Goal: Task Accomplishment & Management: Manage account settings

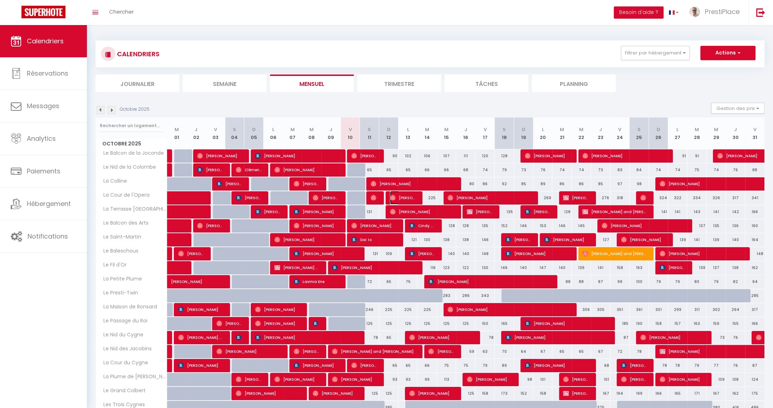
click at [403, 195] on span "[PERSON_NAME]" at bounding box center [403, 198] width 26 height 14
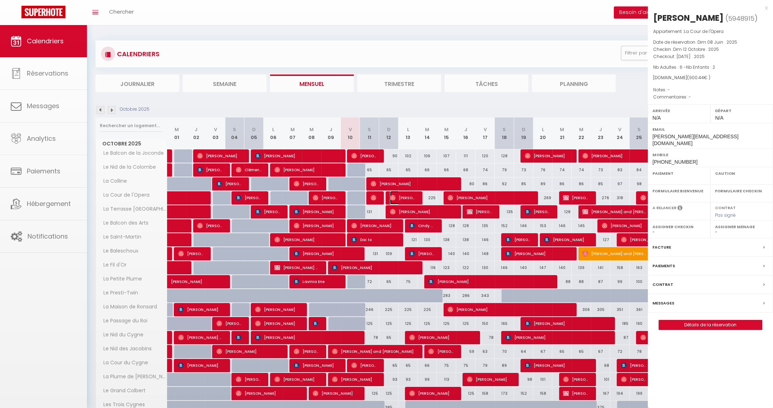
select select "OK"
select select "0"
select select "1"
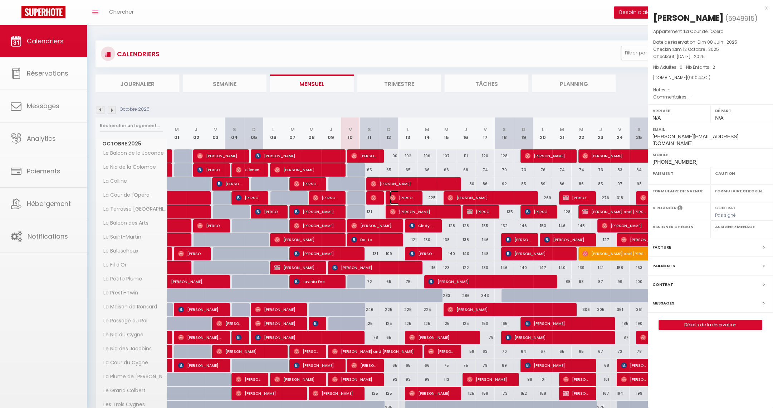
select select
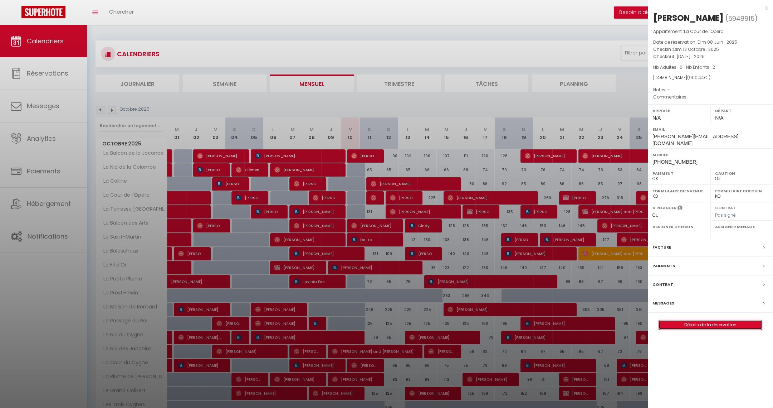
click at [705, 320] on link "Détails de la réservation" at bounding box center [710, 324] width 103 height 9
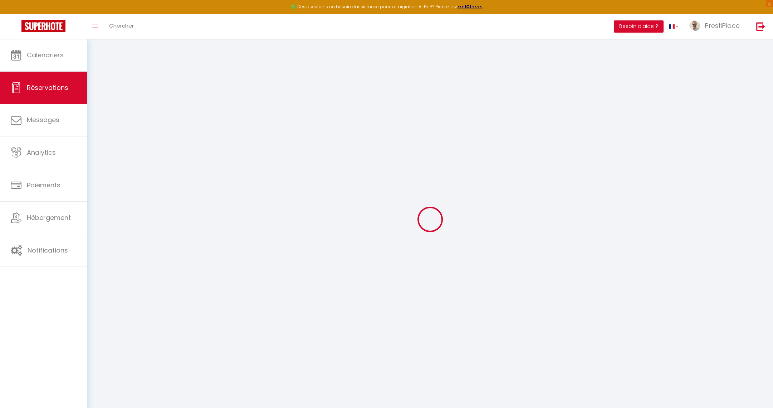
select select
checkbox input "false"
select select
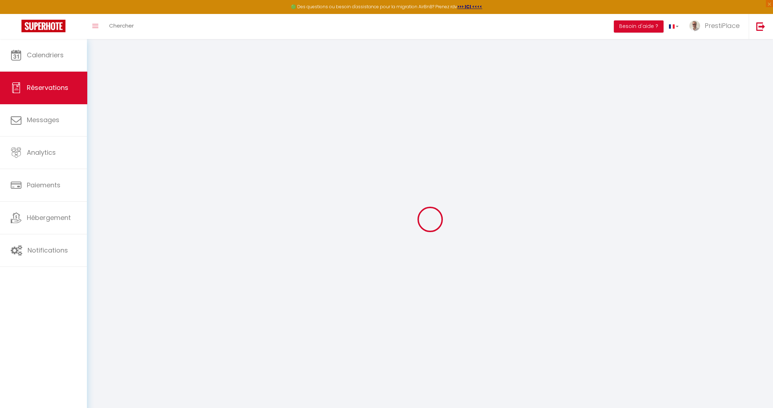
checkbox input "false"
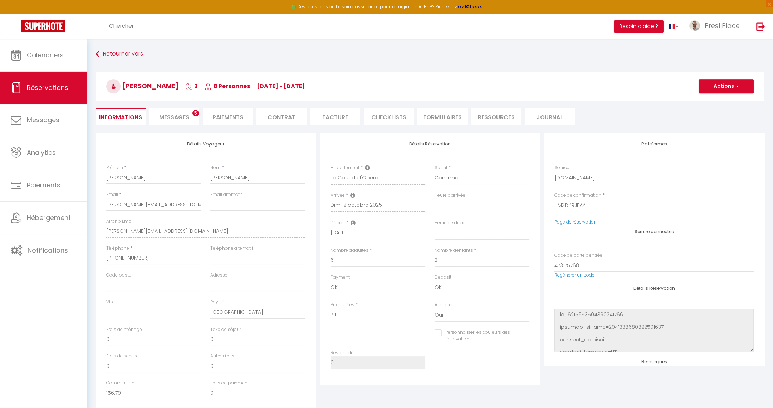
scroll to position [147, 0]
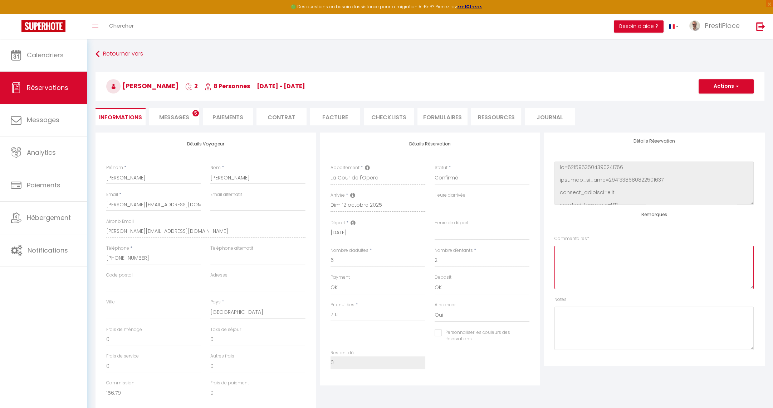
click at [615, 267] on textarea at bounding box center [654, 266] width 199 height 43
type input "160"
type input "29.34"
select select
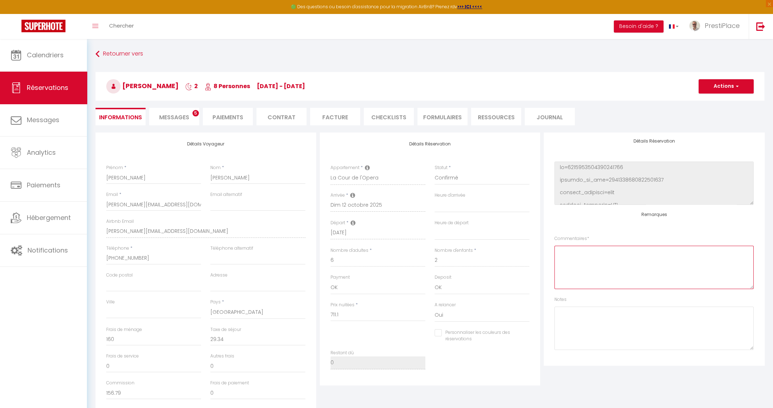
checkbox input "false"
select select
type textarea "Arrivée 16h Lit bébé + matelas + drap + serviette à installer dans la chambre f…"
click at [724, 85] on button "Actions" at bounding box center [726, 86] width 55 height 14
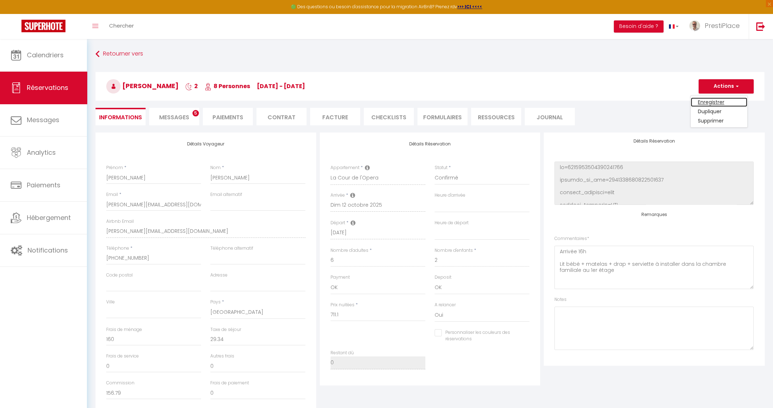
click at [717, 101] on link "Enregistrer" at bounding box center [719, 101] width 57 height 9
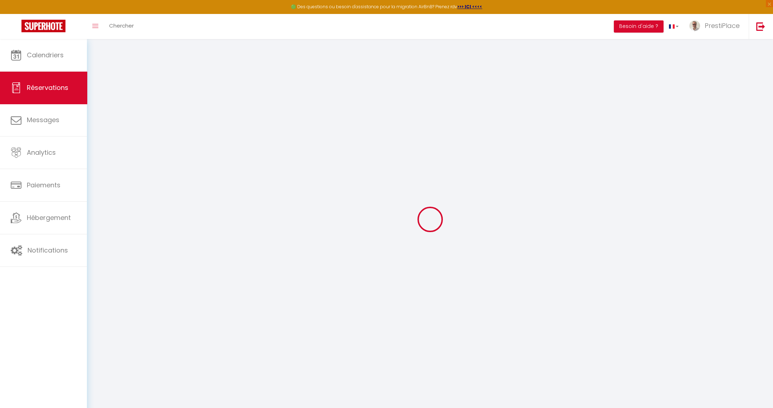
select select "not_cancelled"
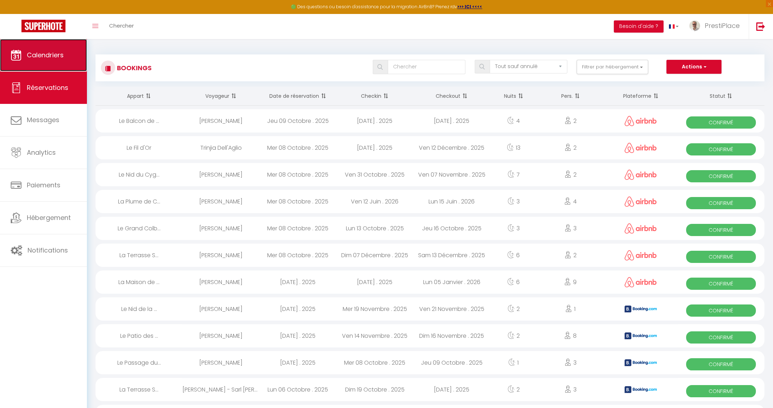
click at [61, 54] on span "Calendriers" at bounding box center [45, 54] width 37 height 9
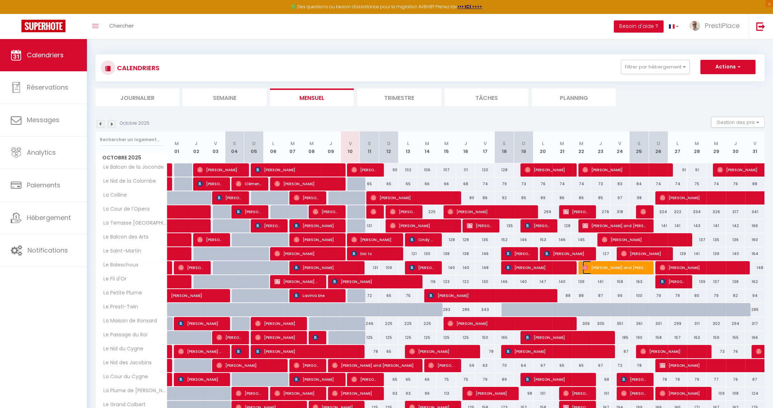
click at [607, 267] on span "[PERSON_NAME] and [PERSON_NAME]" at bounding box center [615, 267] width 64 height 14
select select "OK"
select select "0"
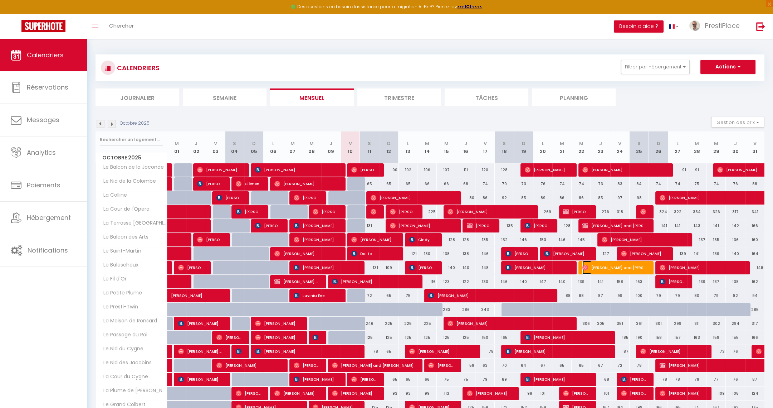
select select "1"
select select
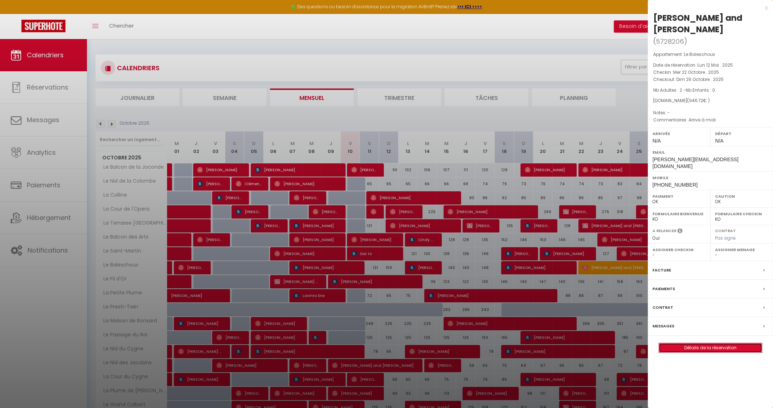
click at [697, 343] on link "Détails de la réservation" at bounding box center [710, 347] width 103 height 9
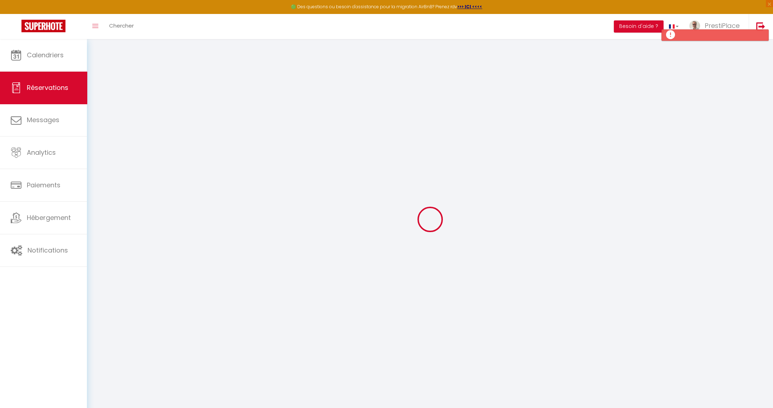
select select
checkbox input "true"
select select
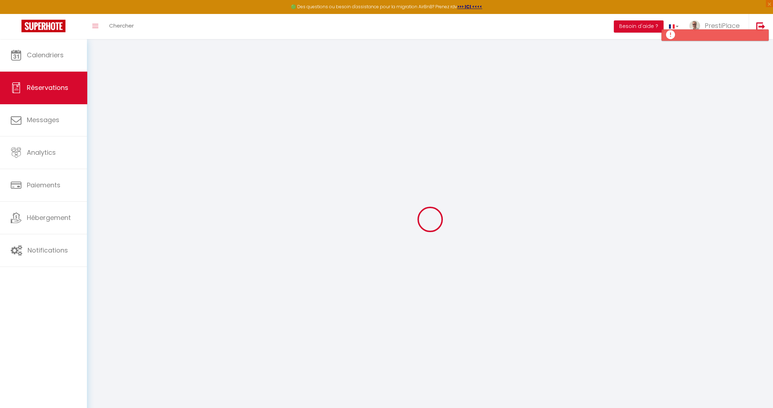
checkbox input "true"
type \ "Arrive à midi"
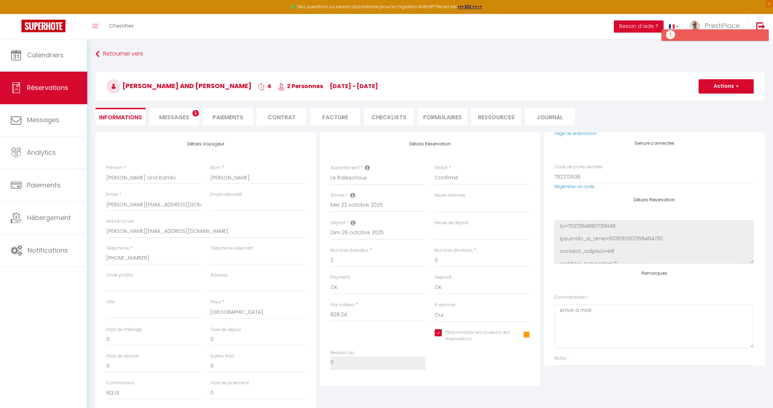
scroll to position [147, 0]
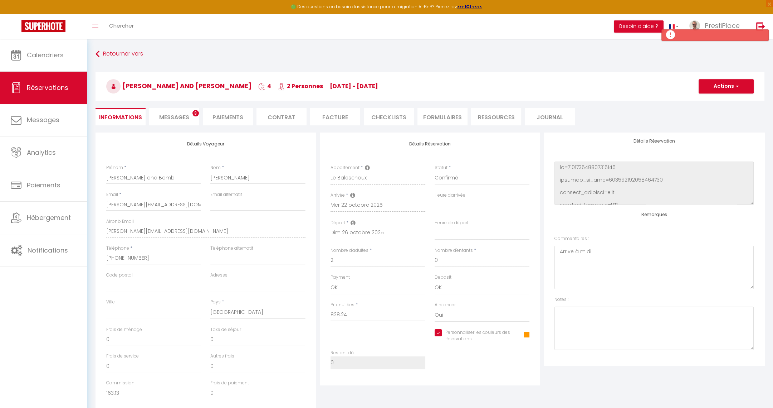
type input "78"
type input "40.48"
select select
checkbox input "true"
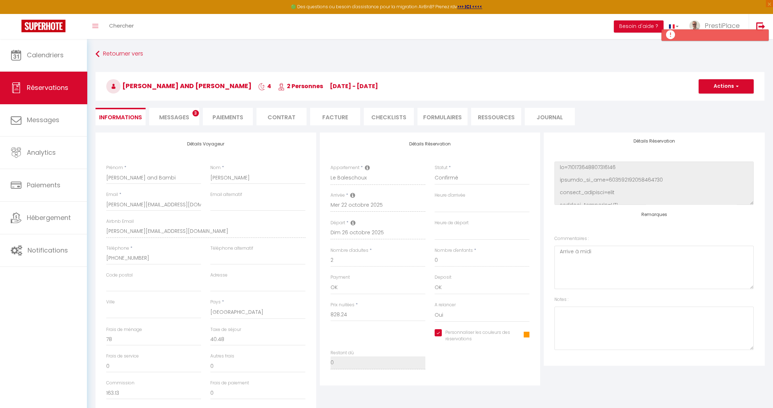
select select
click at [627, 253] on \ "Arrive à midi" at bounding box center [654, 266] width 199 height 43
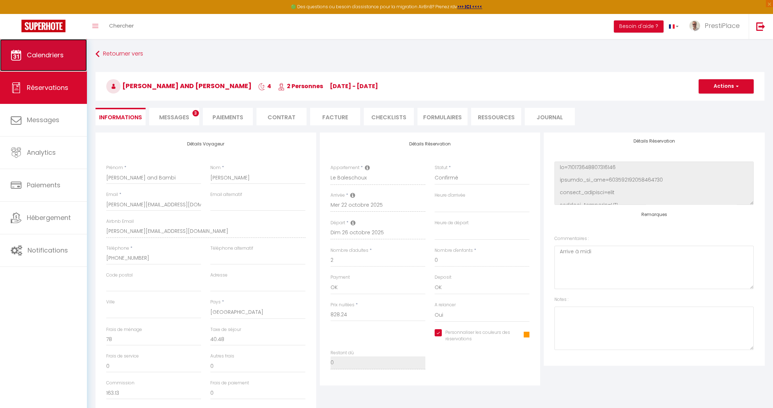
click at [33, 55] on span "Calendriers" at bounding box center [45, 54] width 37 height 9
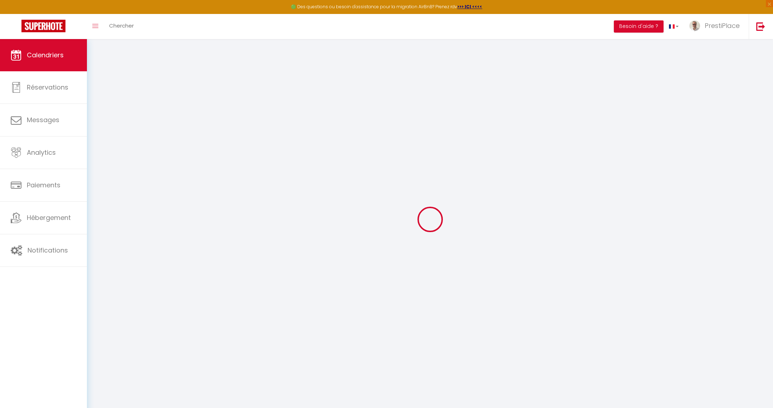
select select
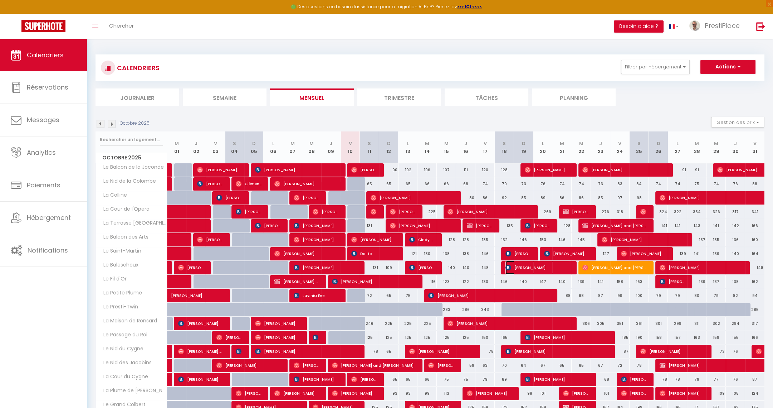
click at [549, 269] on span "[PERSON_NAME]" at bounding box center [538, 267] width 64 height 14
select select "OK"
select select "0"
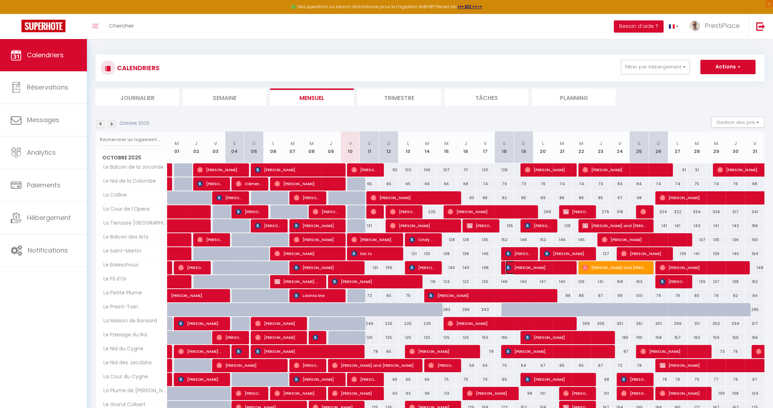
select select "1"
select select
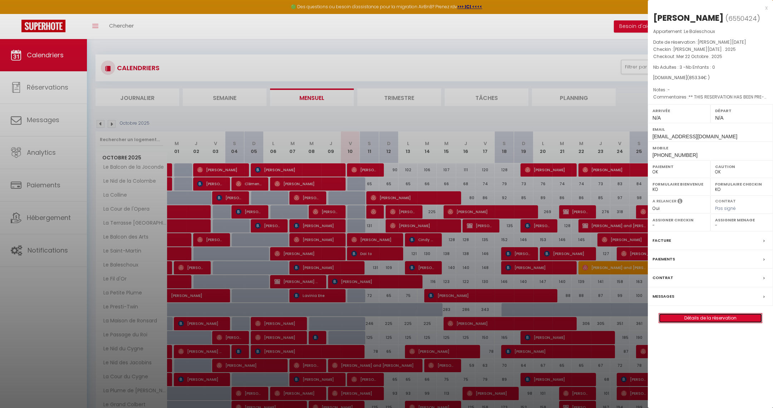
click at [716, 313] on link "Détails de la réservation" at bounding box center [710, 317] width 103 height 9
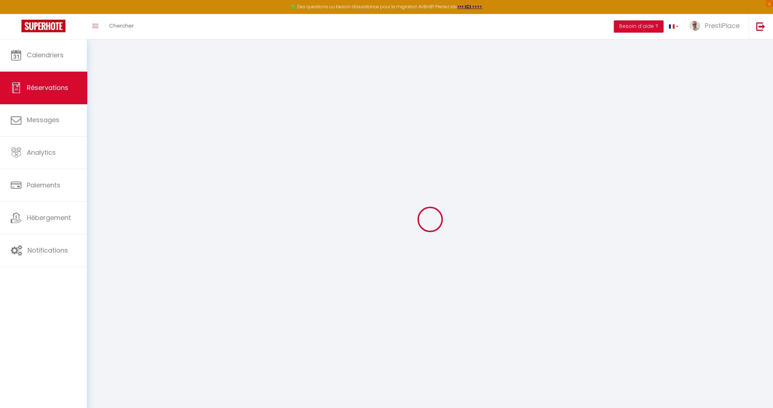
type input "Valerijs"
type input "Barisevs"
type input "[EMAIL_ADDRESS][DOMAIN_NAME]"
type input "[PHONE_NUMBER]"
type input "Veca Bikernieku 19-1"
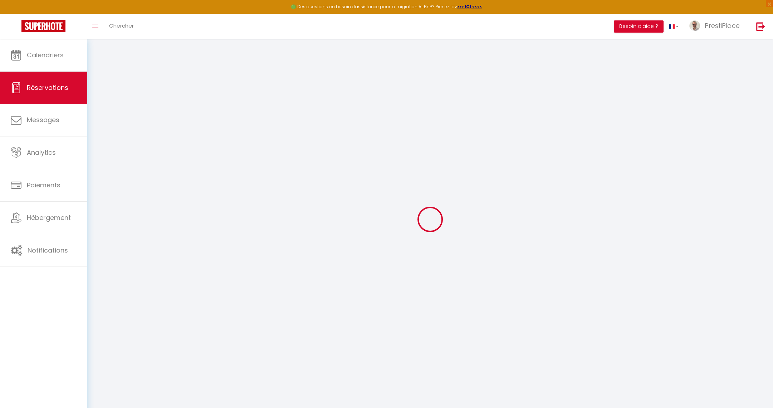
type input "[GEOGRAPHIC_DATA]"
select select "LV"
type input "18"
type input "138.94"
type input "11.95"
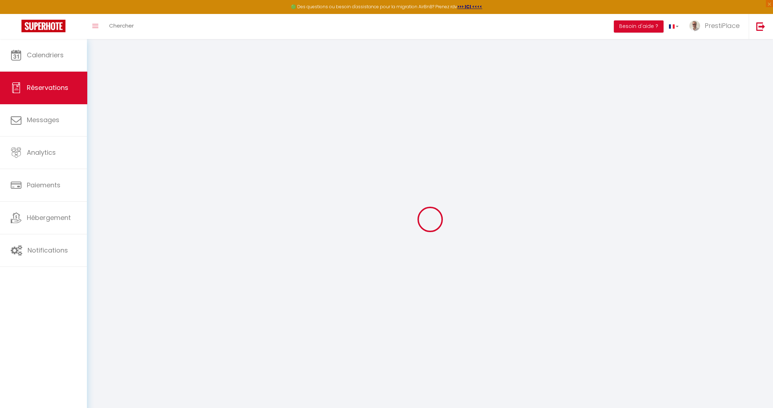
select select "13550"
select select "1"
select select
type input "3"
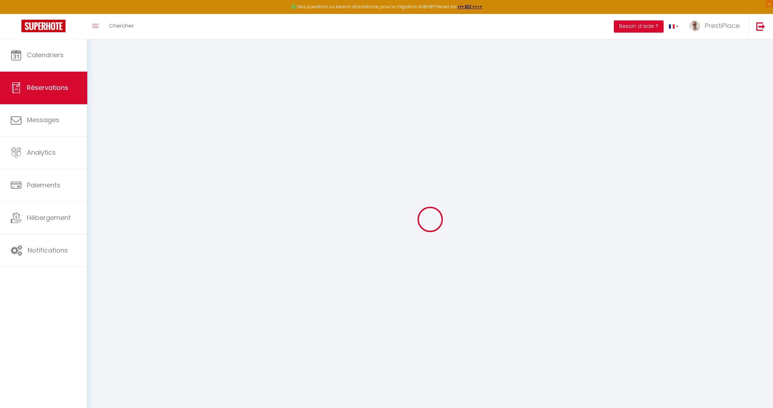
select select "12"
select select "15"
type input "721.28"
checkbox input "false"
type input "0"
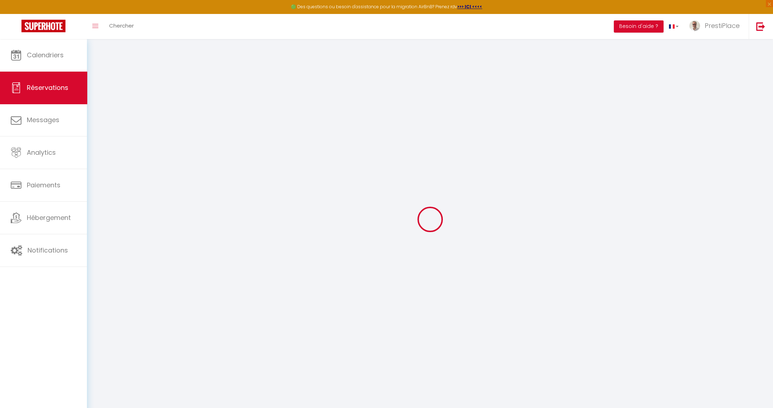
select select "2"
type input "0"
select select
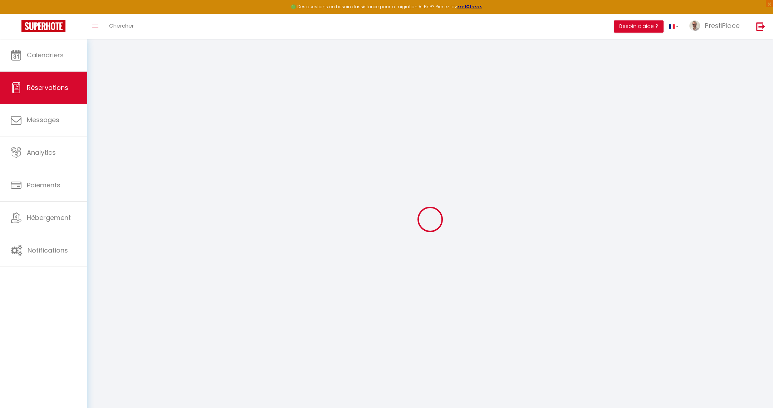
select select
checkbox input "false"
select select
checkbox input "false"
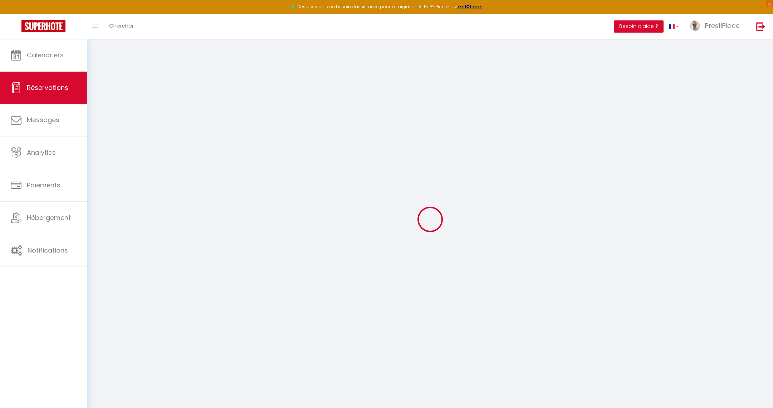
select select
checkbox input "false"
type \ "** THIS RESERVATION HAS BEEN PRE-PAID ** BOOKING NOTE : Payment charge is EUR 1…"
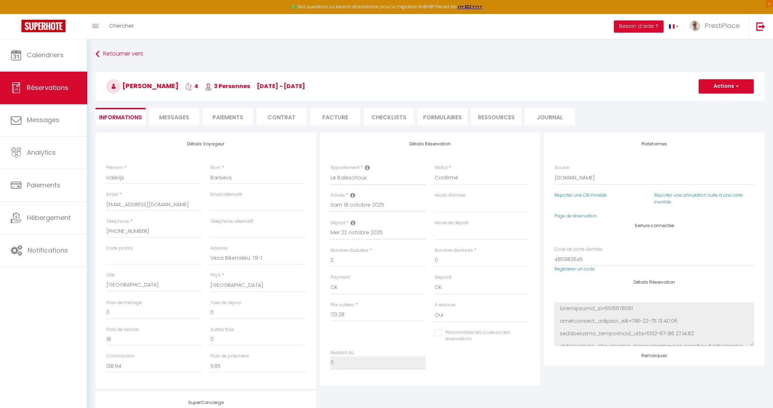
scroll to position [141, 0]
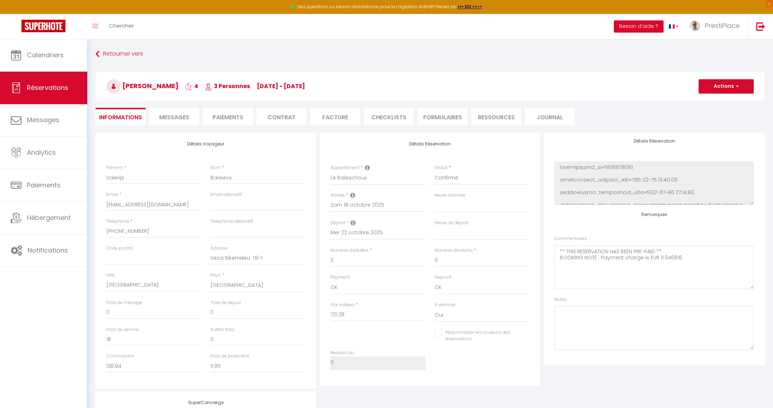
type input "78"
type input "36.06"
select select
checkbox input "false"
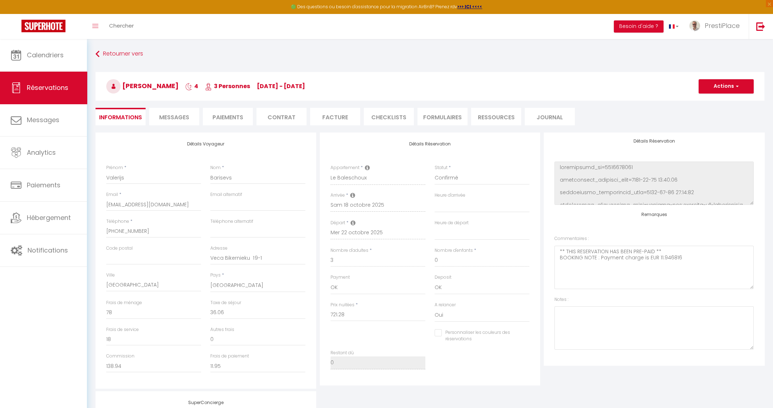
select select
